Goal: Information Seeking & Learning: Find specific fact

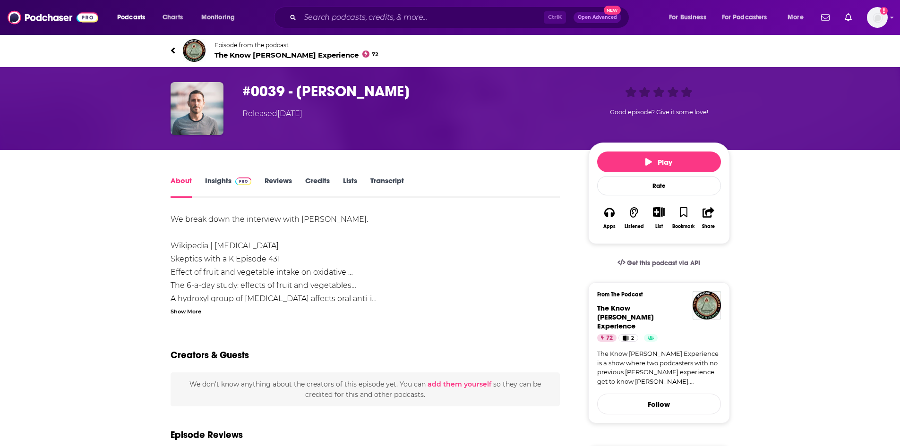
click at [400, 178] on link "Transcript" at bounding box center [387, 187] width 34 height 22
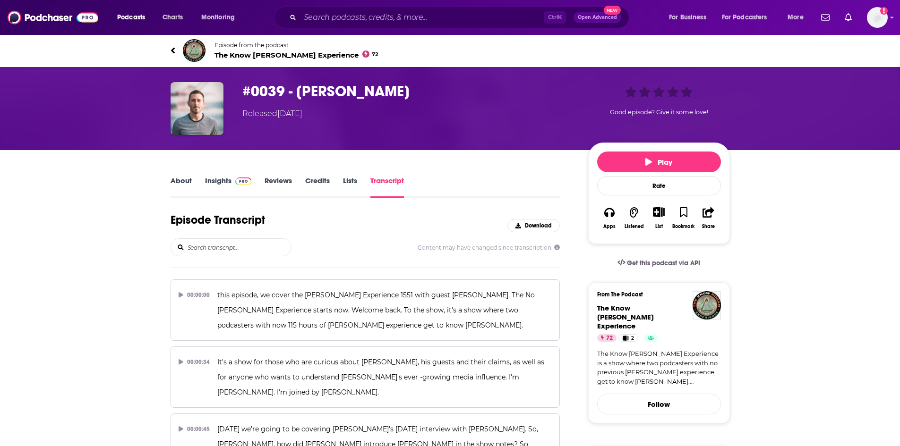
scroll to position [26379, 0]
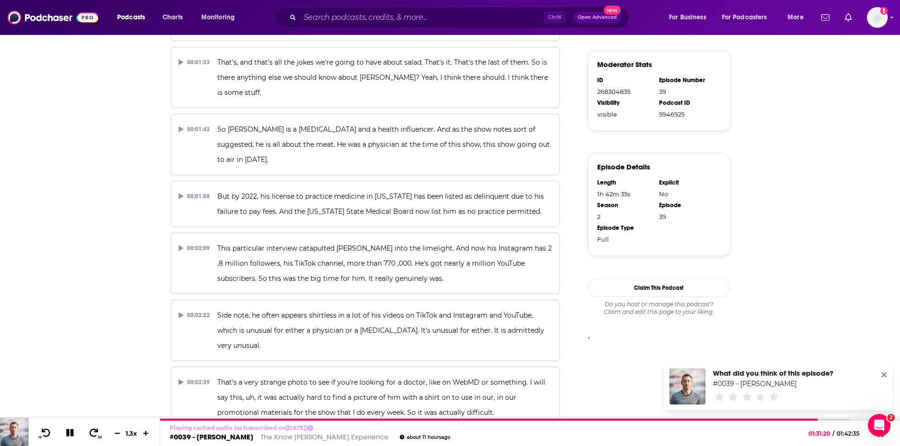
scroll to position [0, 0]
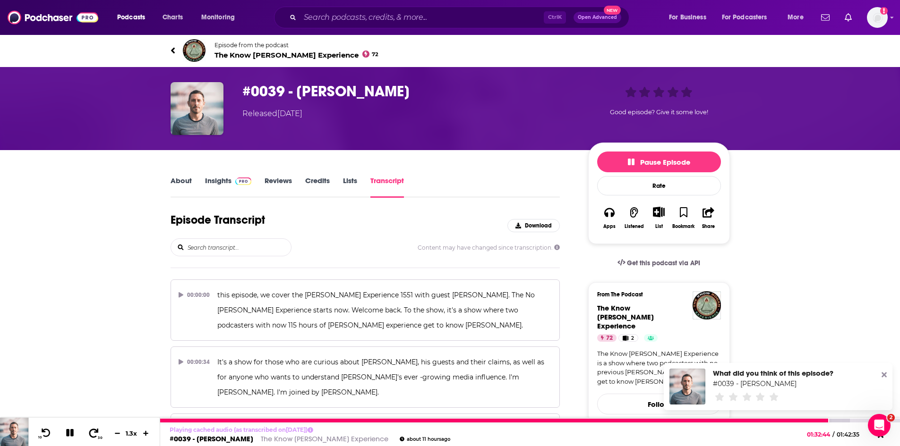
click at [94, 431] on icon at bounding box center [94, 433] width 12 height 9
click at [69, 436] on icon at bounding box center [70, 433] width 8 height 8
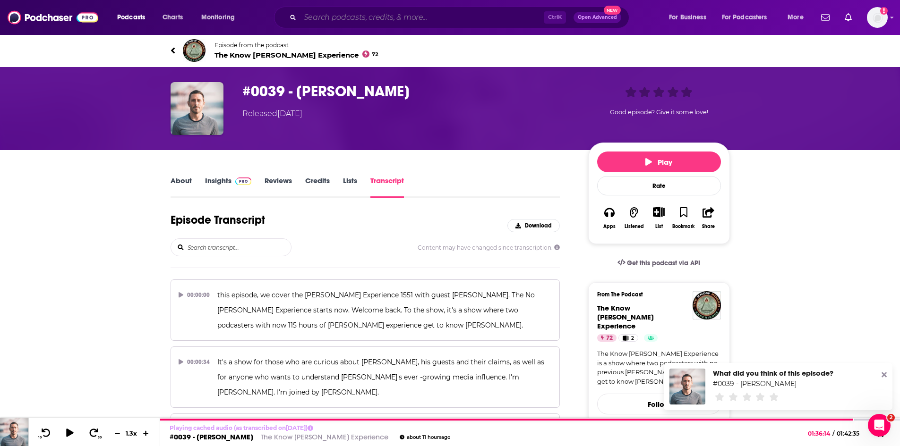
click at [322, 17] on input "Search podcasts, credits, & more..." at bounding box center [422, 17] width 244 height 15
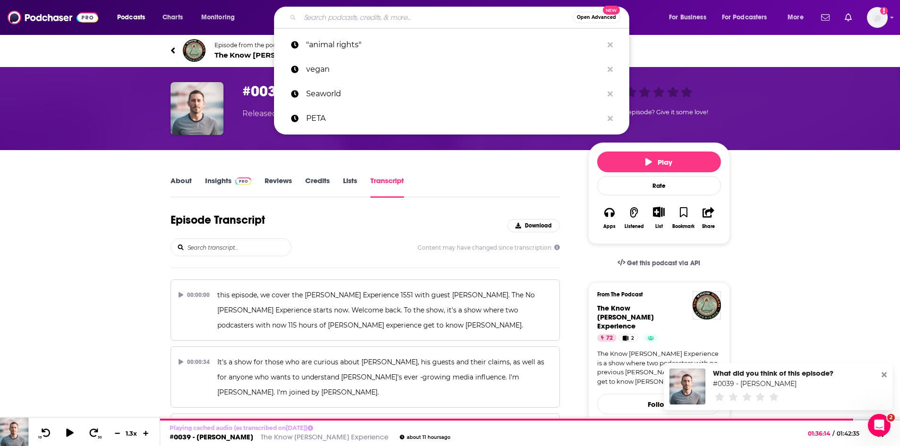
paste input "[PERSON_NAME]"
type input "[PERSON_NAME]"
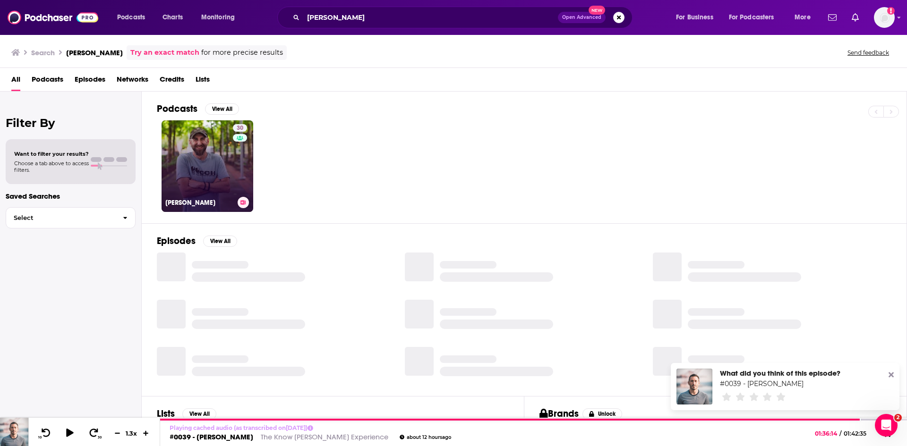
click at [202, 173] on link "30 [PERSON_NAME]" at bounding box center [208, 166] width 92 height 92
